Goal: Transaction & Acquisition: Obtain resource

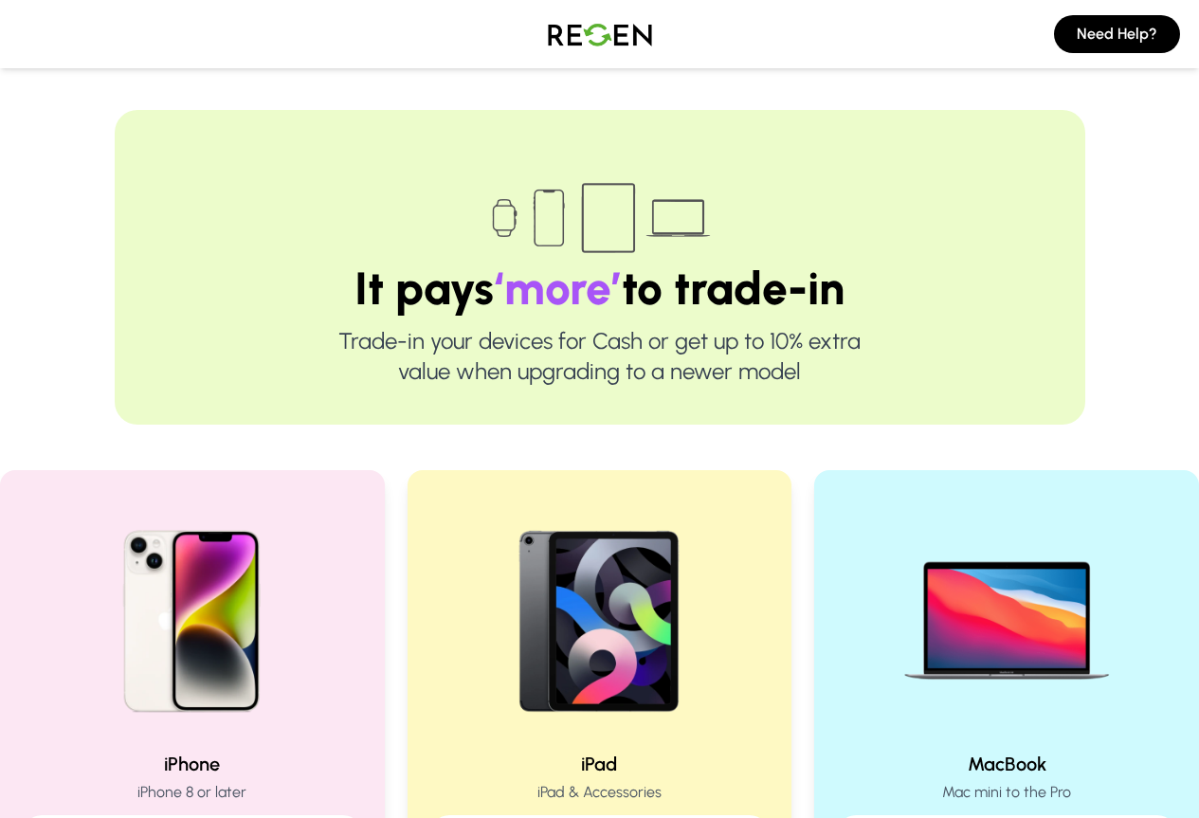
scroll to position [379, 0]
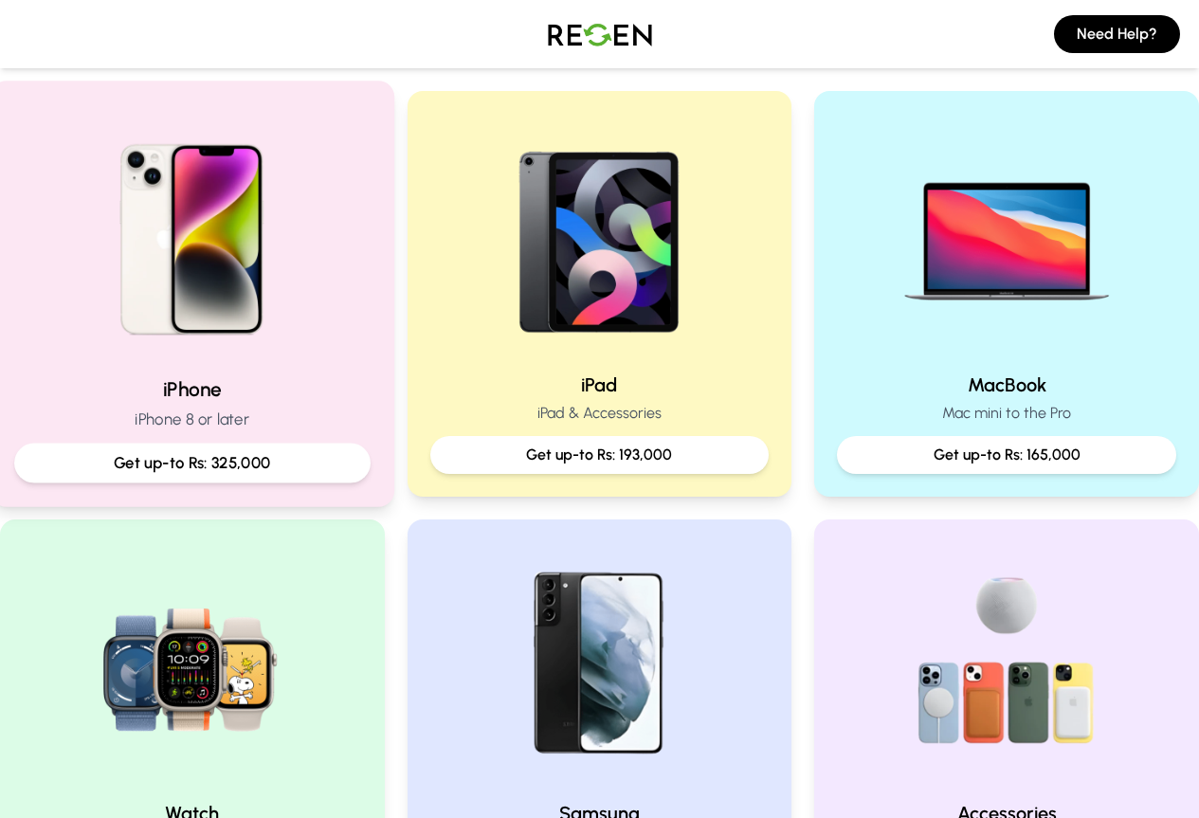
click at [268, 325] on img at bounding box center [191, 232] width 255 height 255
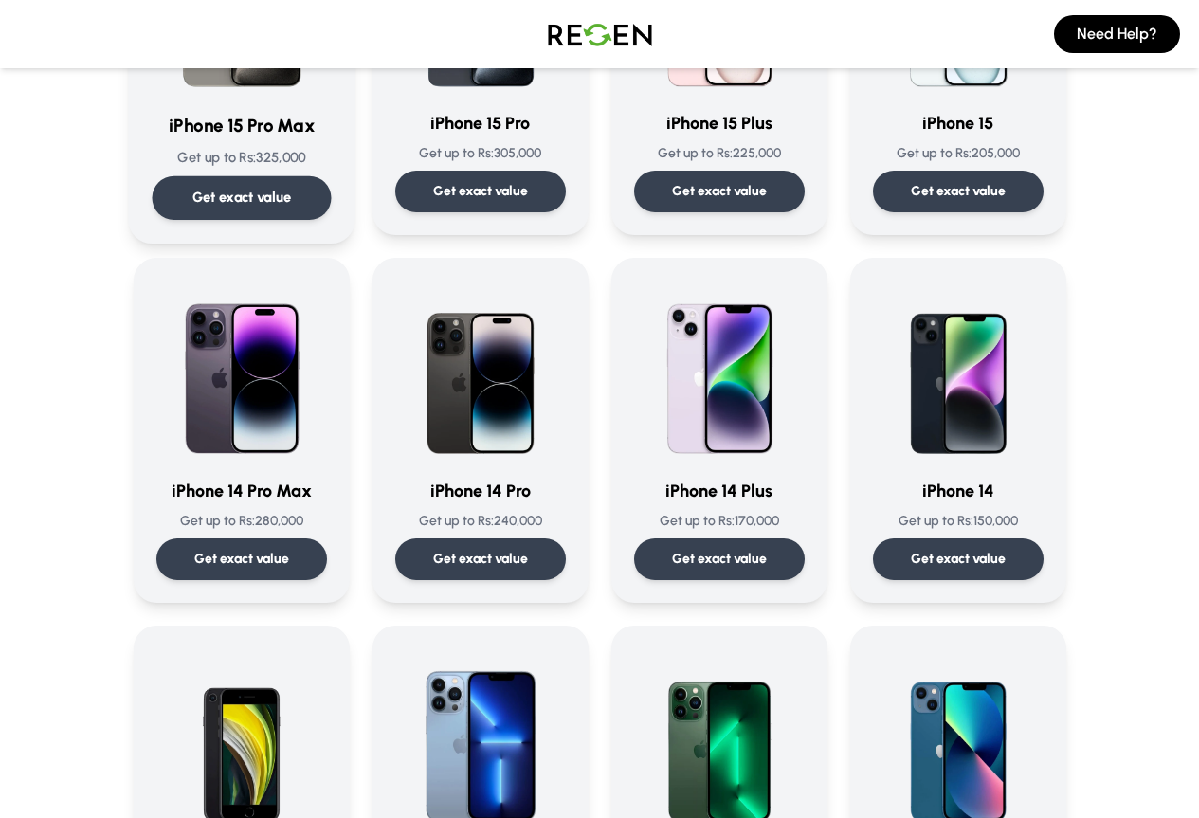
scroll to position [379, 0]
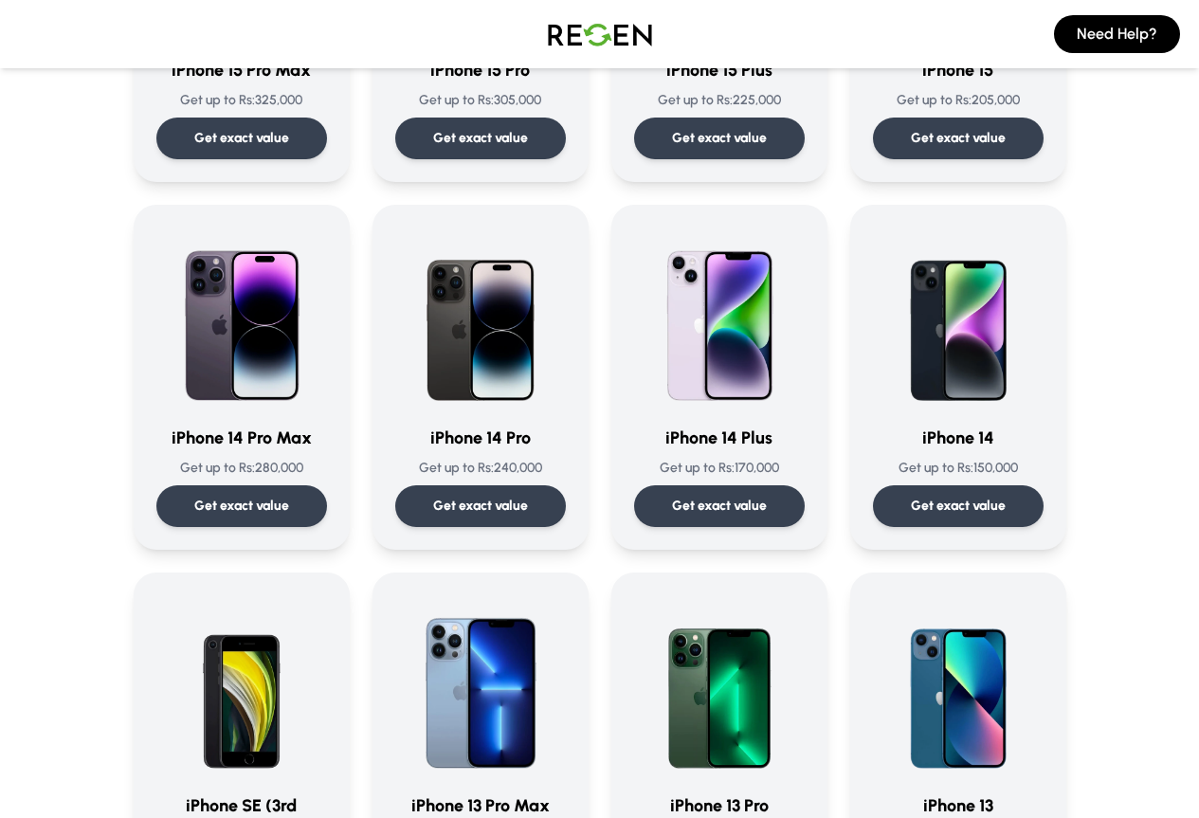
drag, startPoint x: 703, startPoint y: 446, endPoint x: 0, endPoint y: 298, distance: 718.7
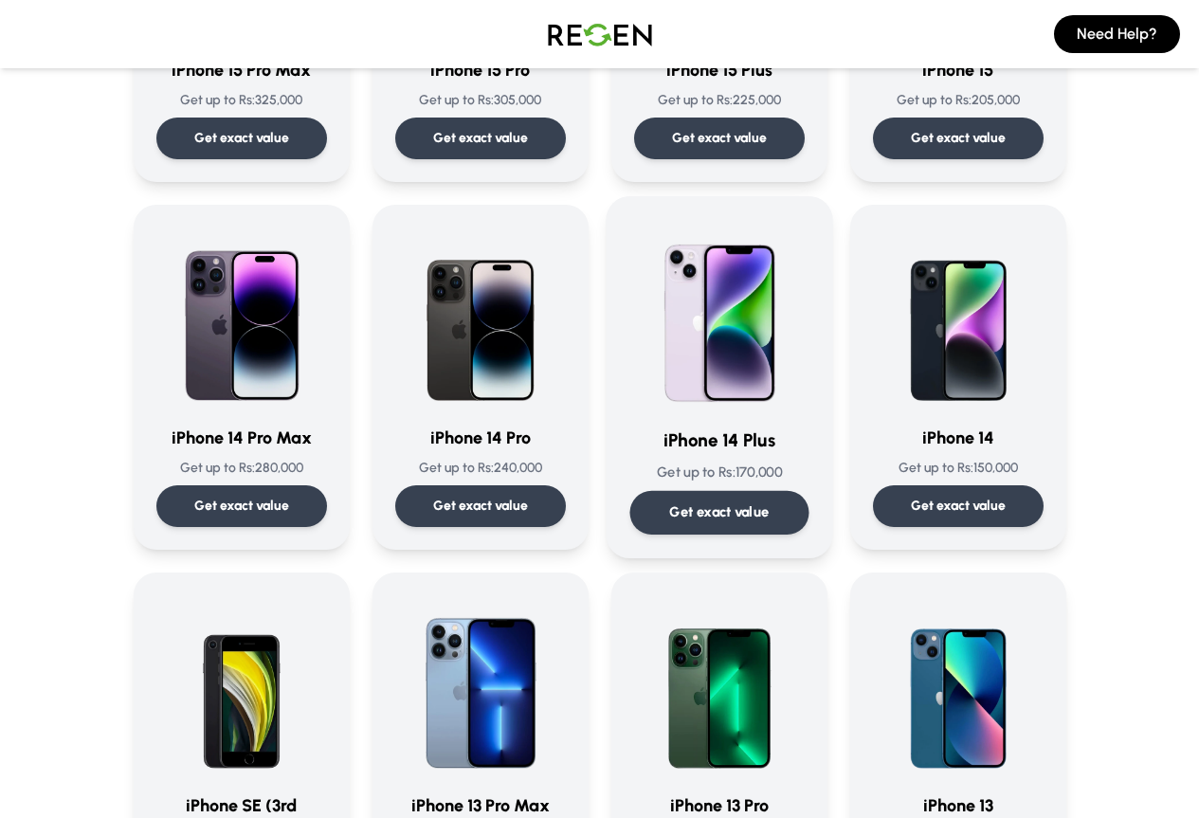
click at [751, 514] on p "Get exact value" at bounding box center [719, 512] width 100 height 20
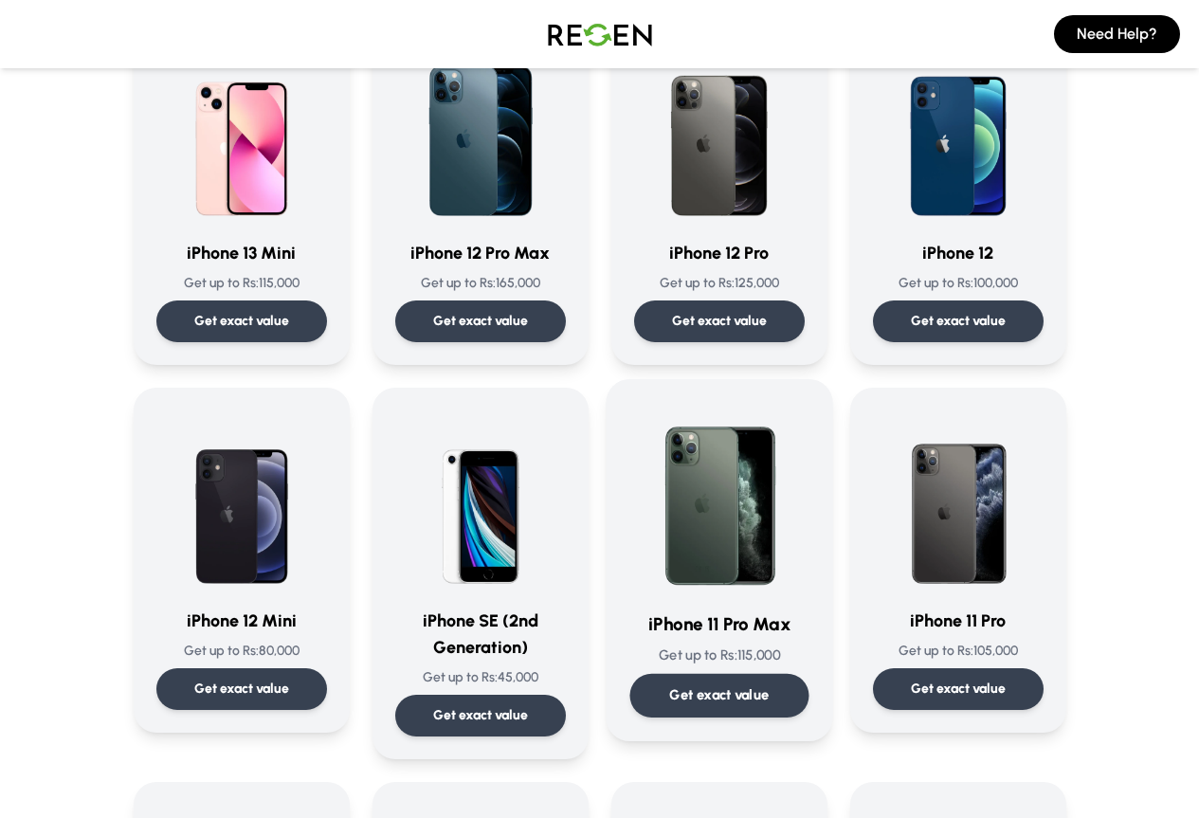
scroll to position [1327, 0]
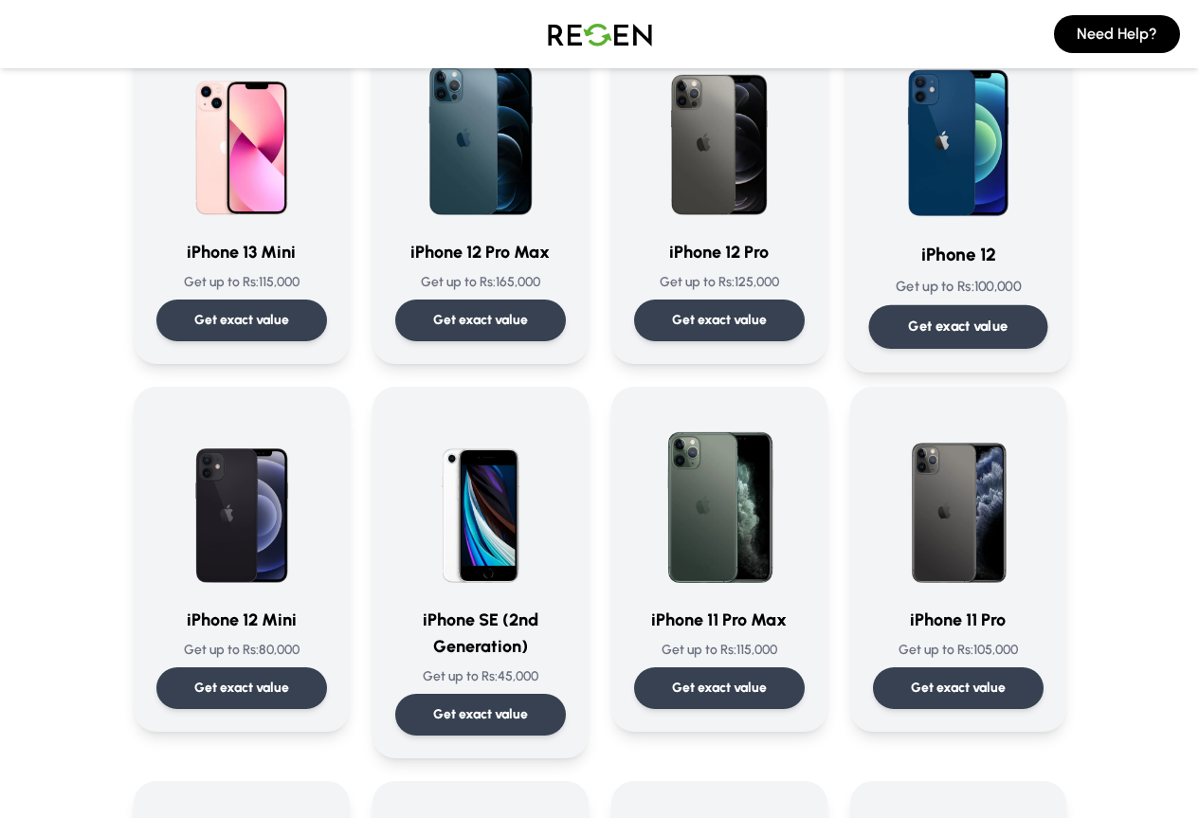
click at [963, 305] on div "Get exact value" at bounding box center [957, 327] width 179 height 44
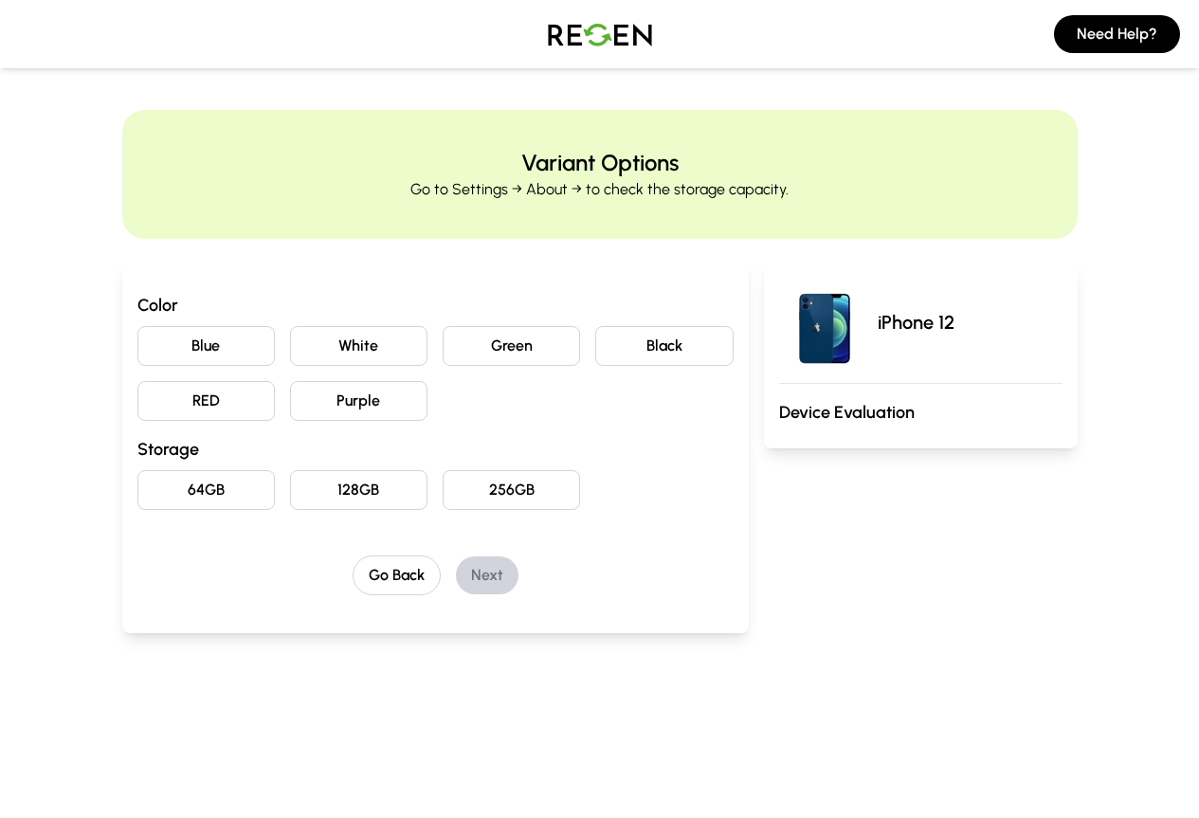
click at [188, 401] on button "RED" at bounding box center [205, 401] width 137 height 40
click at [161, 484] on button "64GB" at bounding box center [205, 490] width 137 height 40
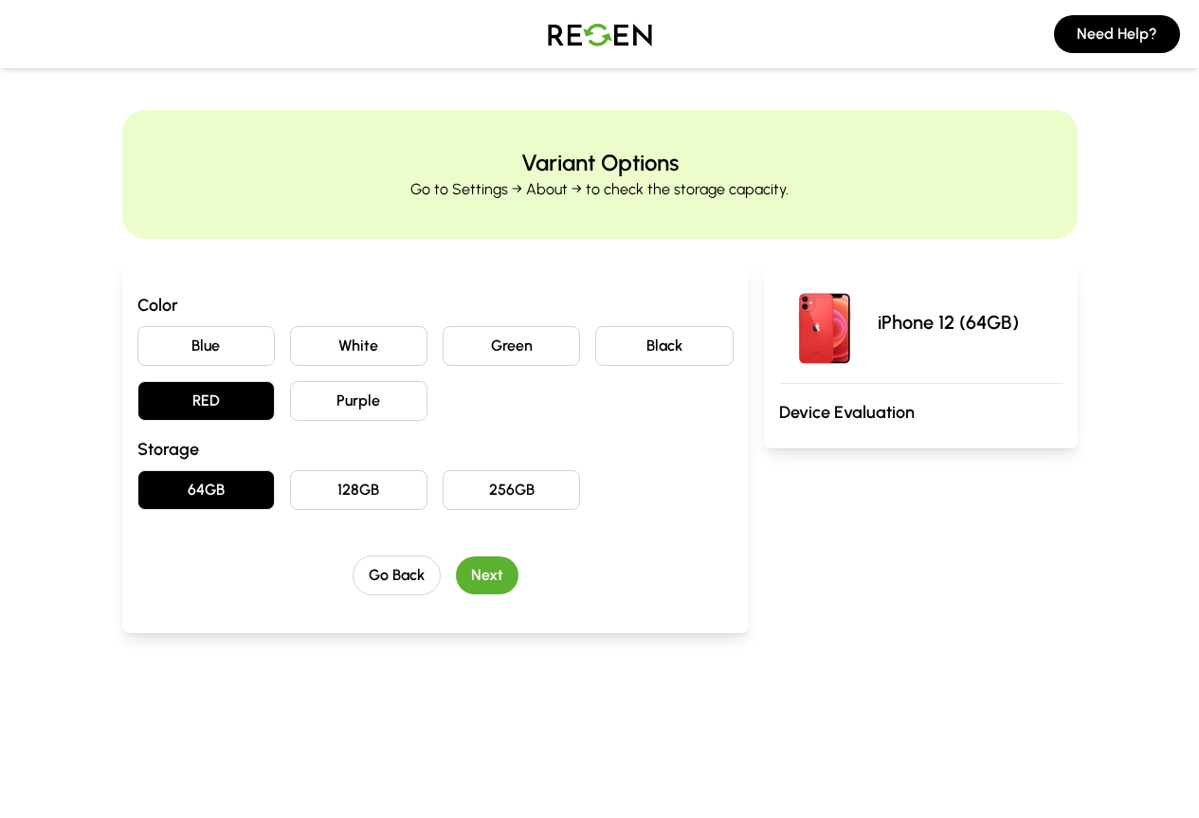
click at [456, 572] on button "Next" at bounding box center [487, 575] width 63 height 38
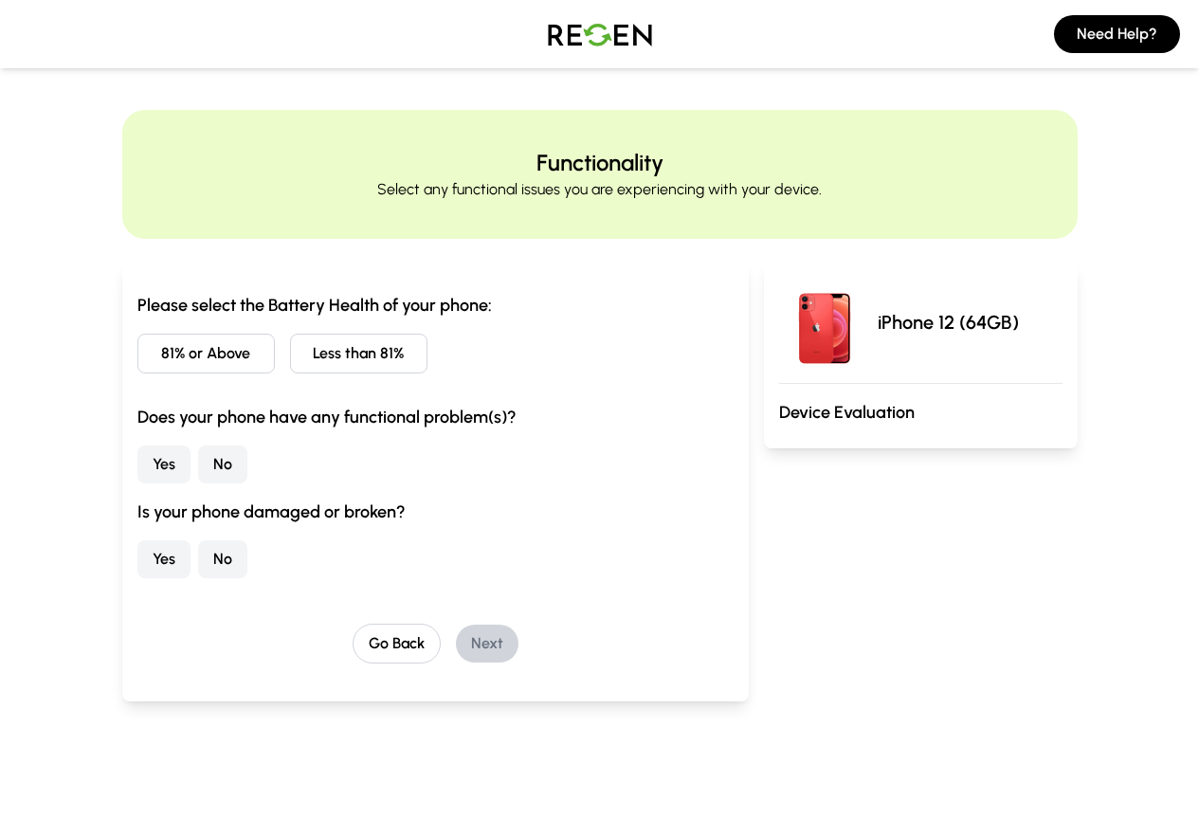
drag, startPoint x: 265, startPoint y: 363, endPoint x: 275, endPoint y: 355, distance: 12.1
click at [290, 359] on button "Less than 81%" at bounding box center [358, 354] width 137 height 40
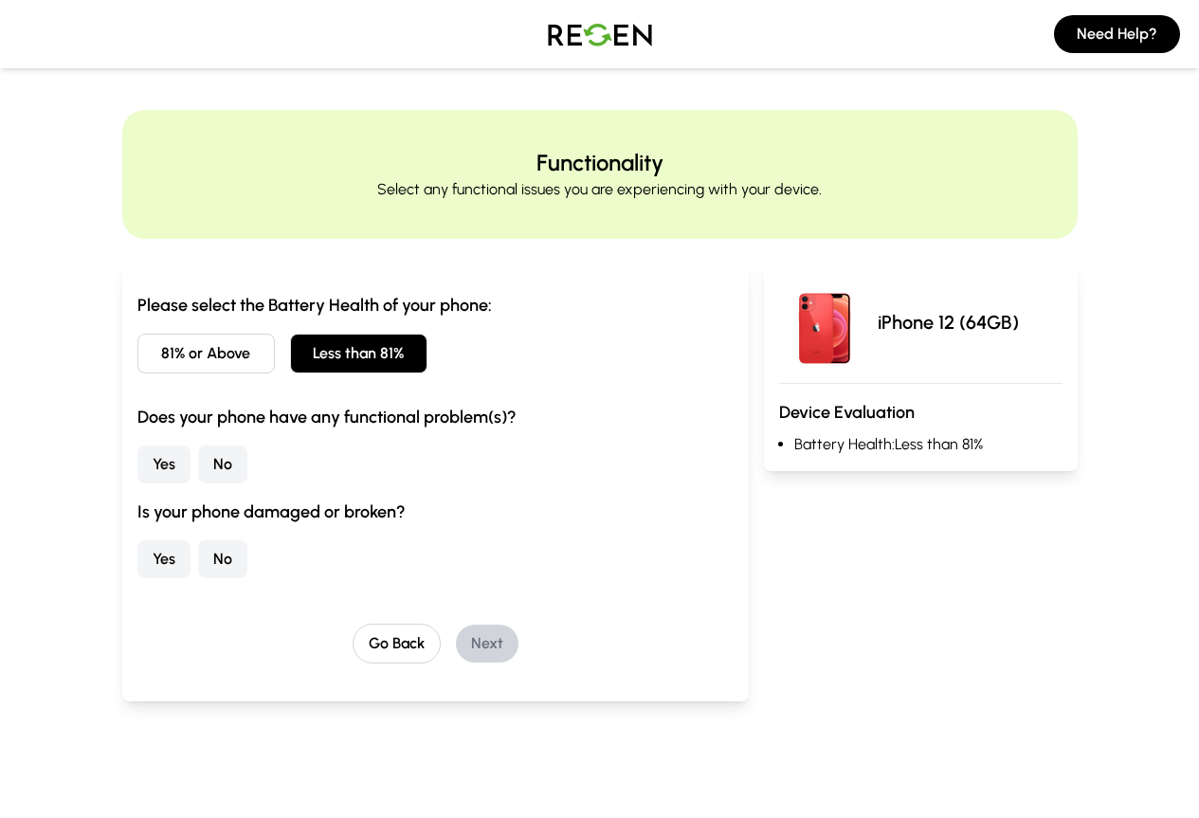
click at [137, 358] on button "81% or Above" at bounding box center [205, 354] width 137 height 40
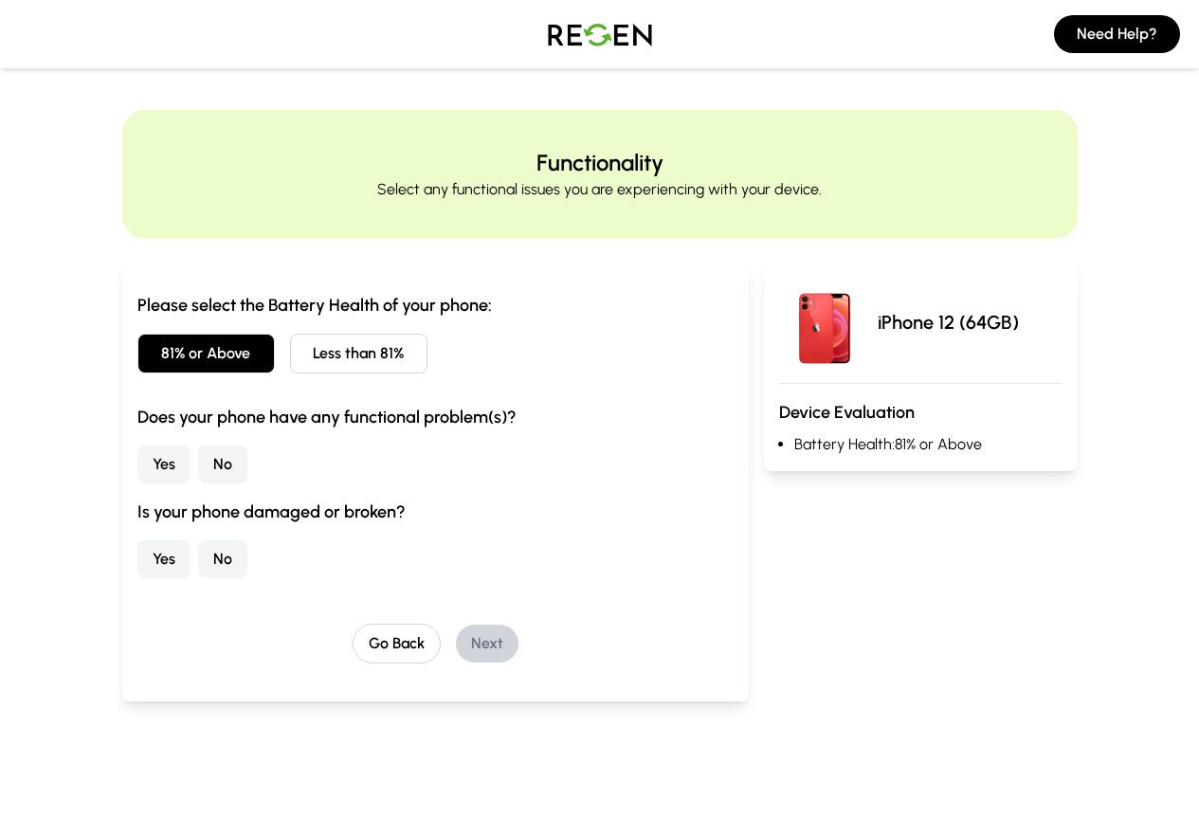
click at [198, 466] on button "No" at bounding box center [222, 464] width 49 height 38
click at [198, 554] on button "No" at bounding box center [222, 559] width 49 height 38
click at [464, 650] on button "Next" at bounding box center [487, 643] width 63 height 38
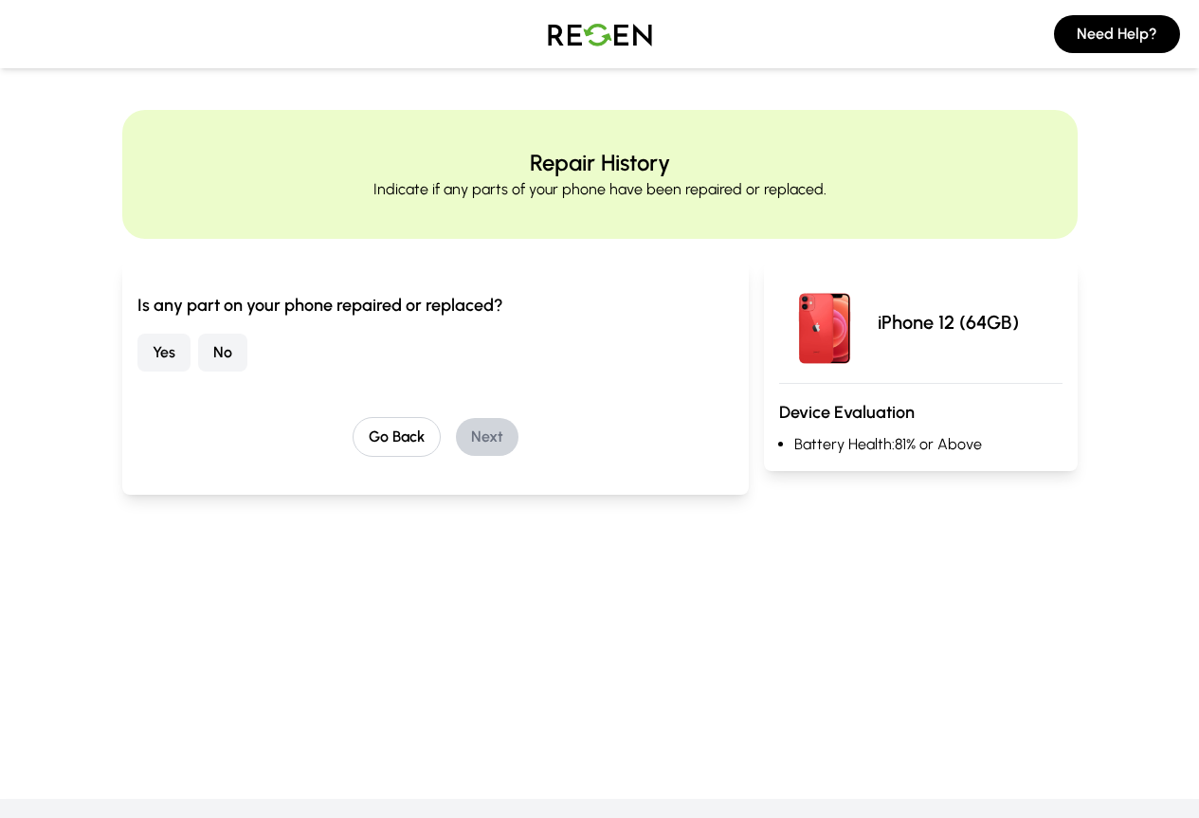
click at [198, 362] on button "No" at bounding box center [222, 353] width 49 height 38
click at [456, 434] on button "Next" at bounding box center [487, 437] width 63 height 38
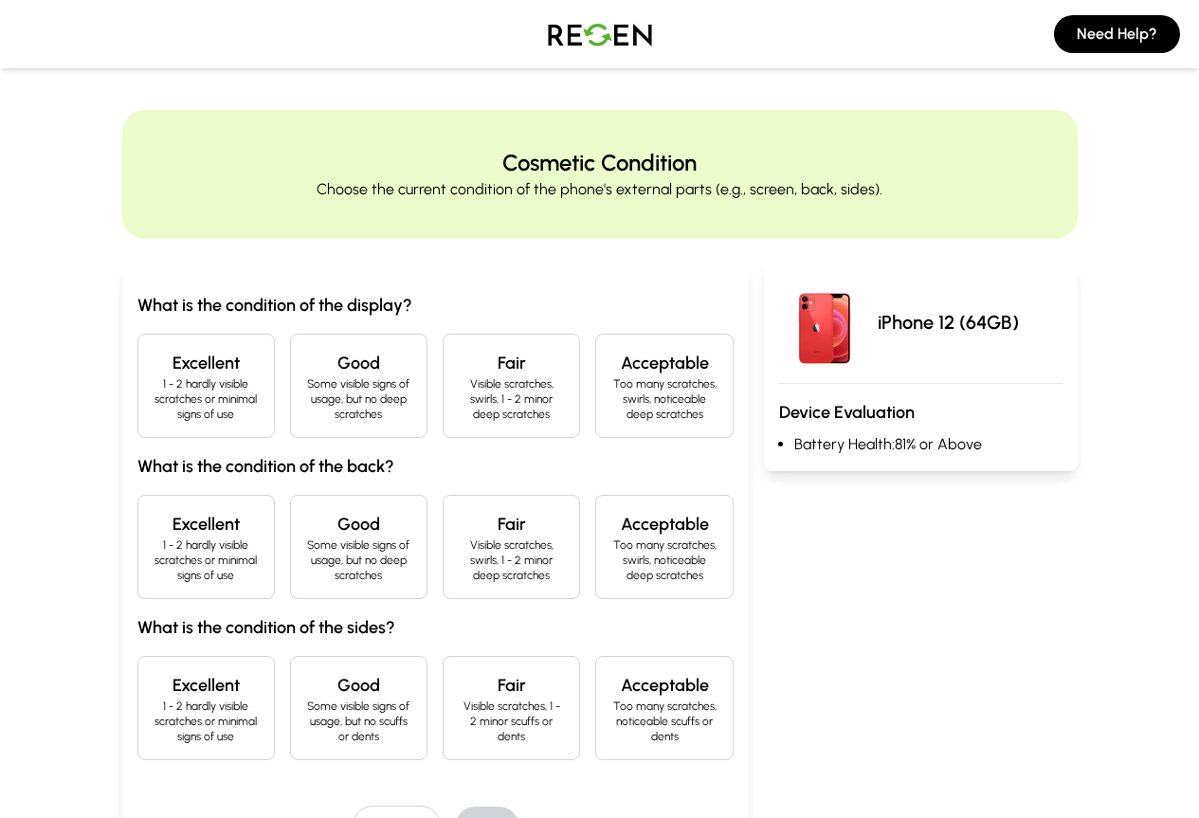
click at [154, 353] on h4 "Excellent" at bounding box center [206, 363] width 105 height 27
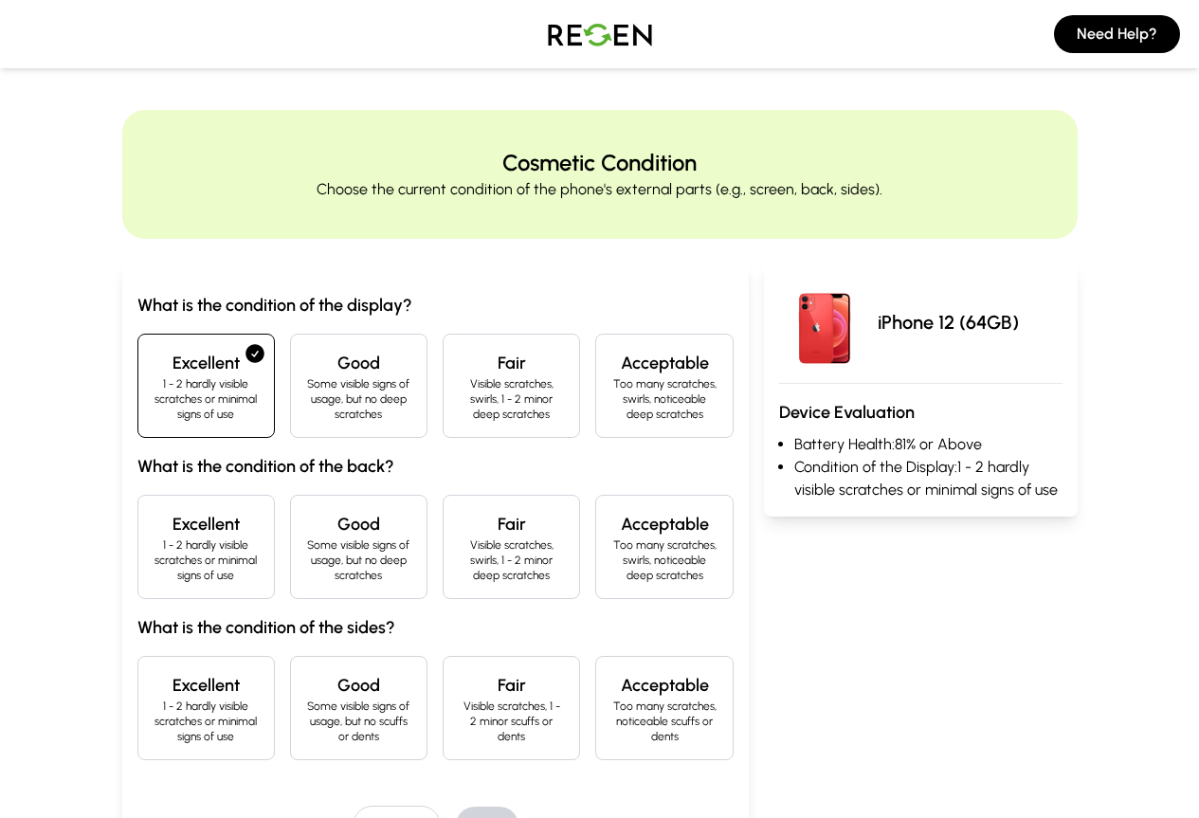
click at [154, 512] on h4 "Excellent" at bounding box center [206, 524] width 105 height 27
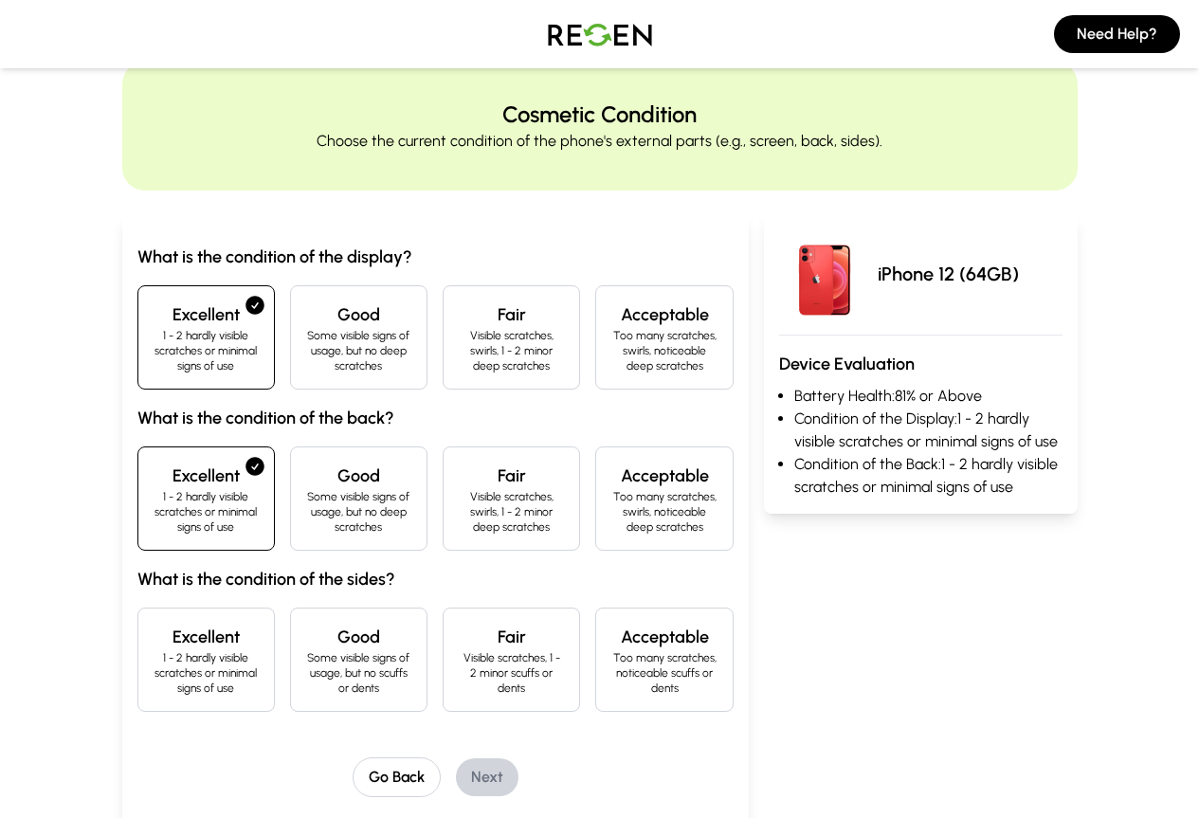
scroll to position [95, 0]
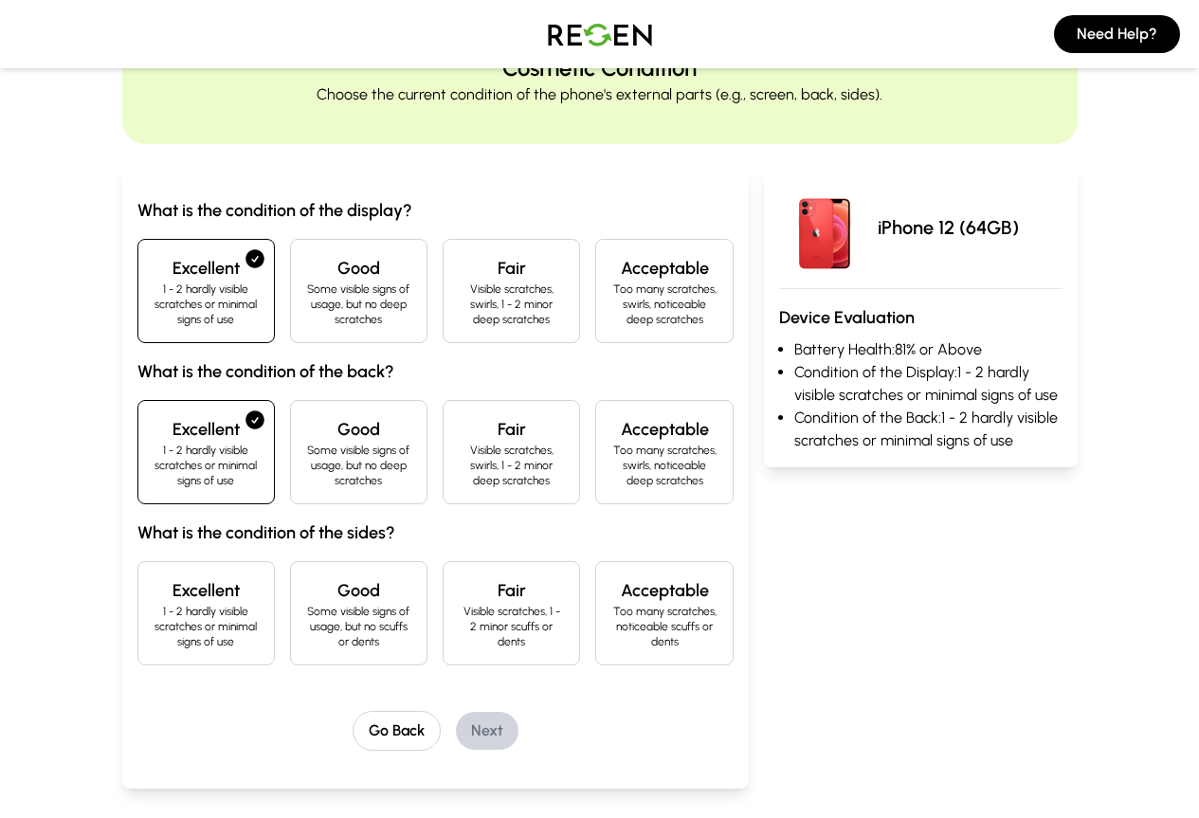
click at [154, 561] on div "Excellent 1 - 2 hardly visible scratches or minimal signs of use" at bounding box center [205, 613] width 137 height 104
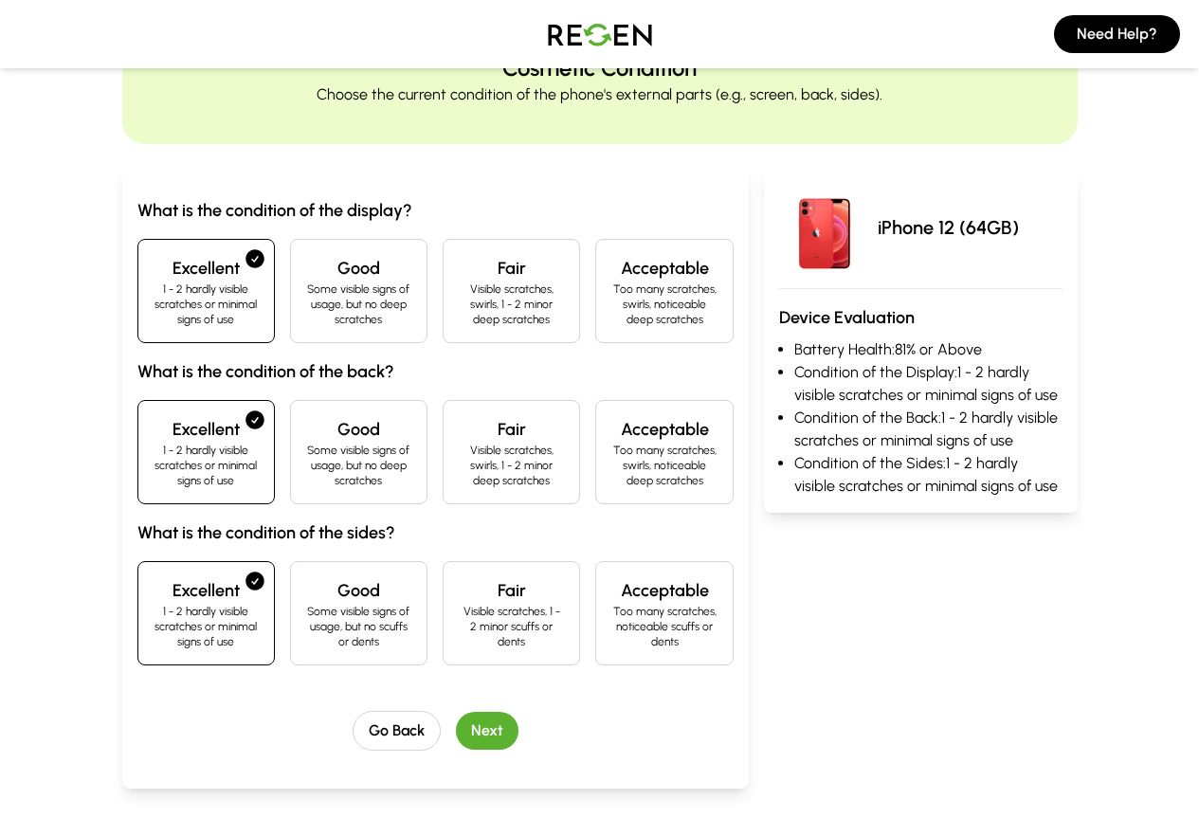
click at [457, 712] on button "Next" at bounding box center [487, 731] width 63 height 38
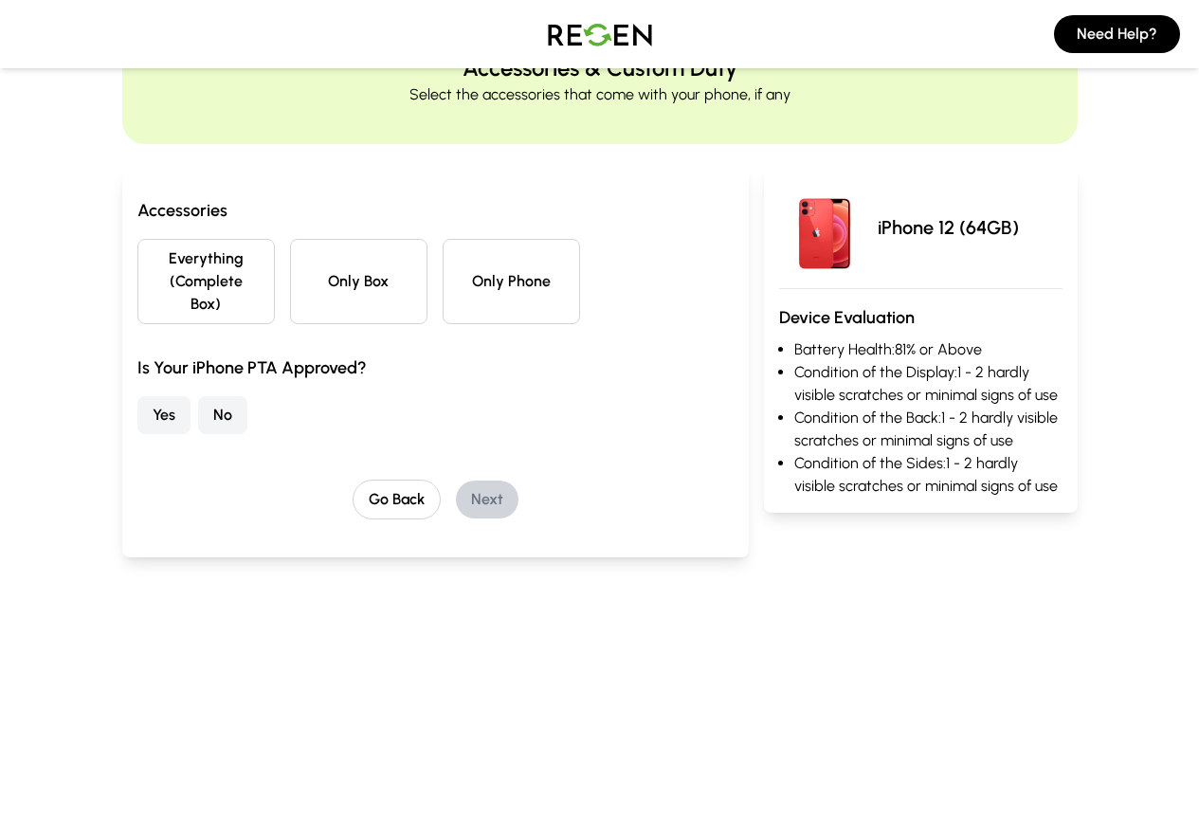
click at [137, 396] on button "Yes" at bounding box center [163, 415] width 53 height 38
click at [535, 277] on button "Only Phone" at bounding box center [511, 281] width 137 height 85
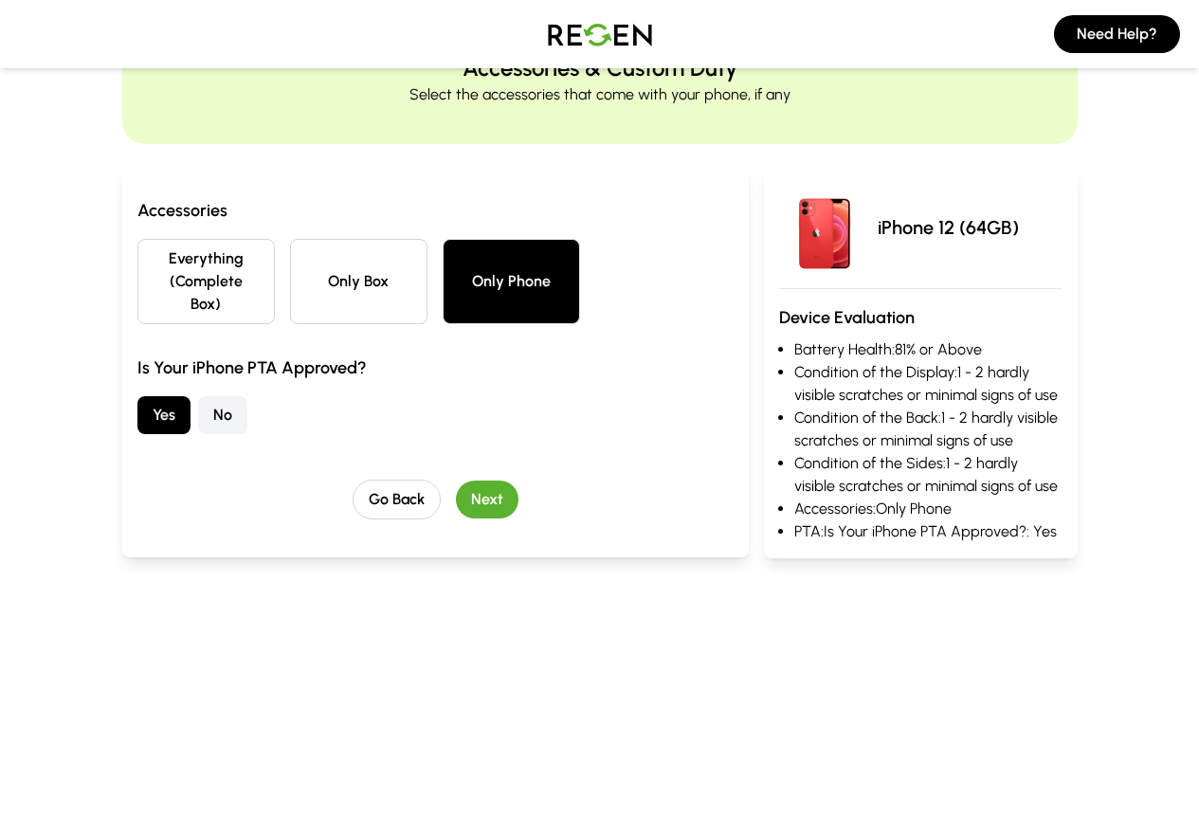
click at [456, 481] on button "Next" at bounding box center [487, 499] width 63 height 38
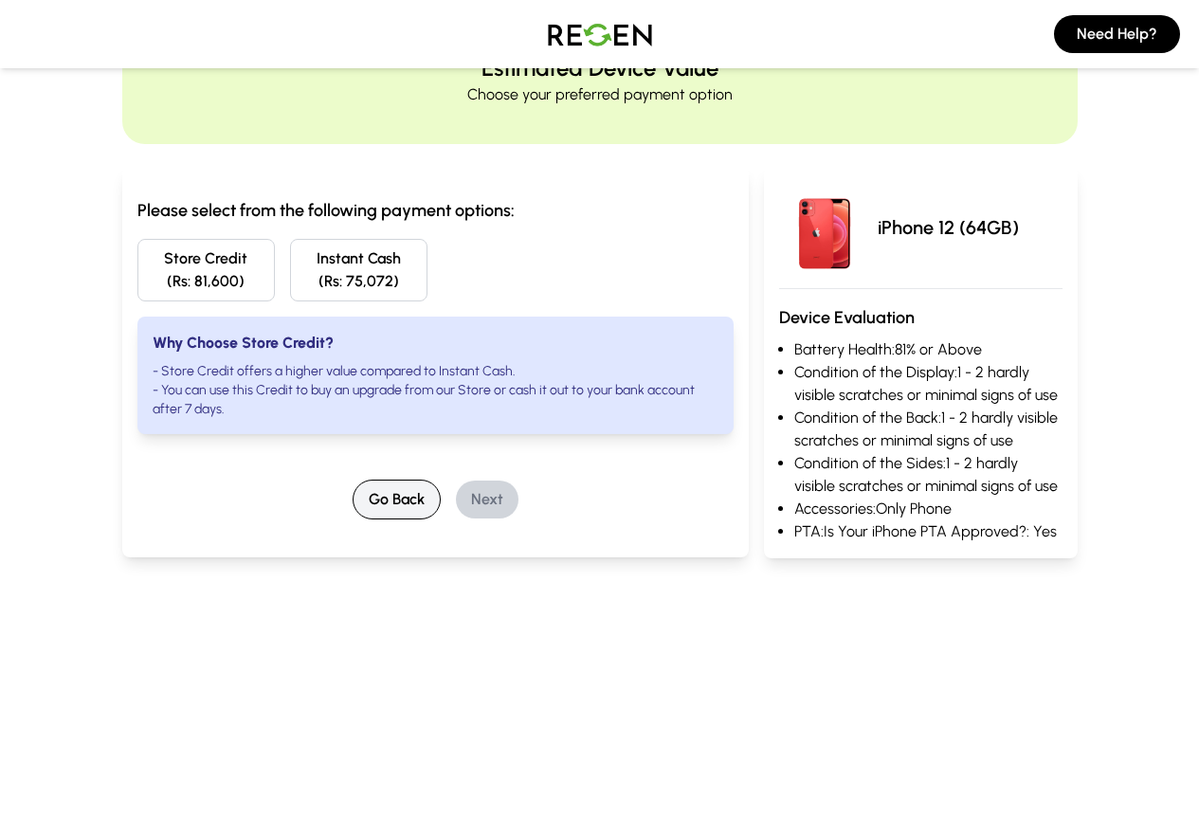
click at [372, 488] on button "Go Back" at bounding box center [397, 500] width 88 height 40
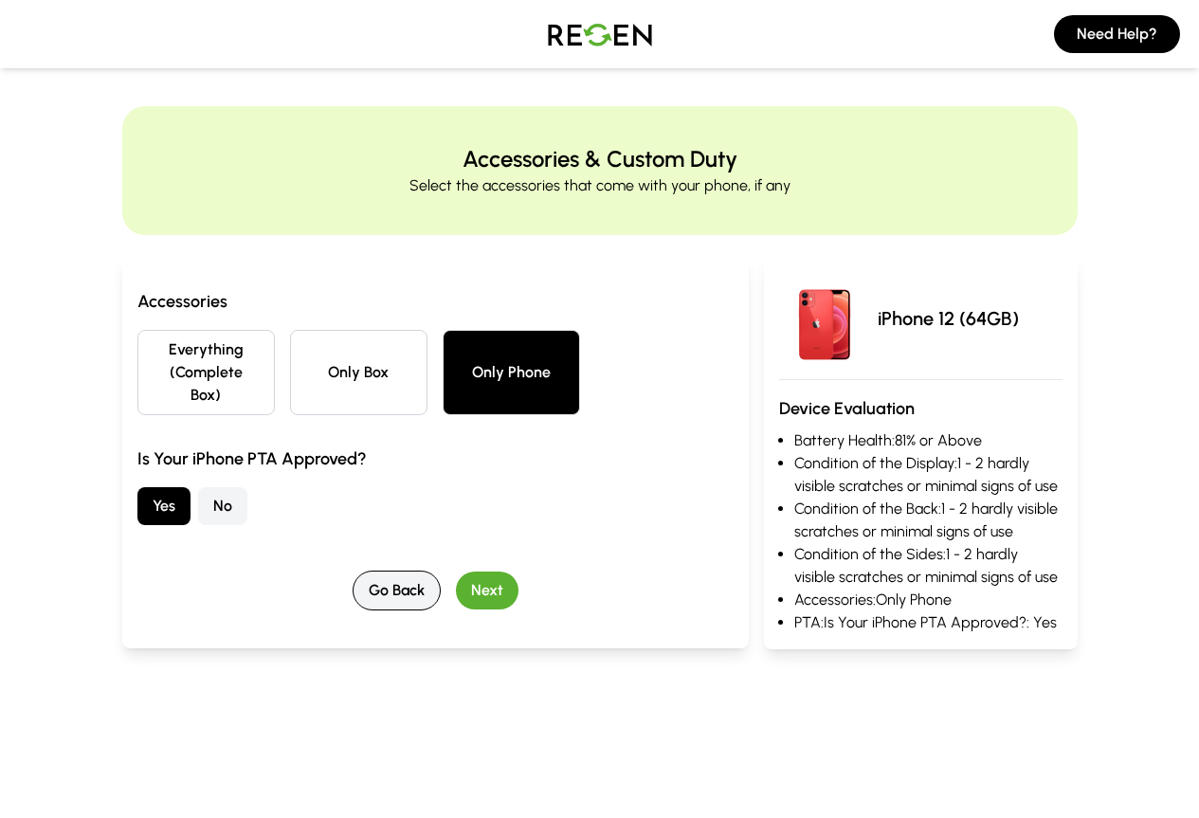
scroll to position [0, 0]
